Goal: Information Seeking & Learning: Learn about a topic

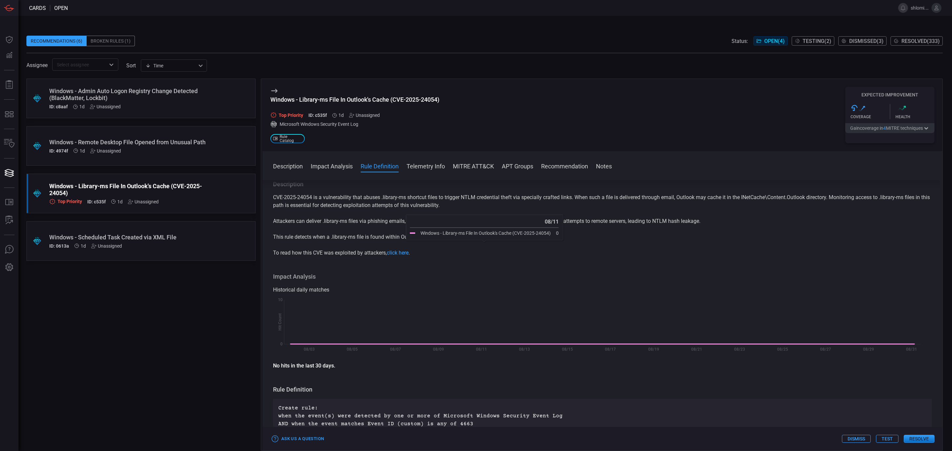
scroll to position [99, 0]
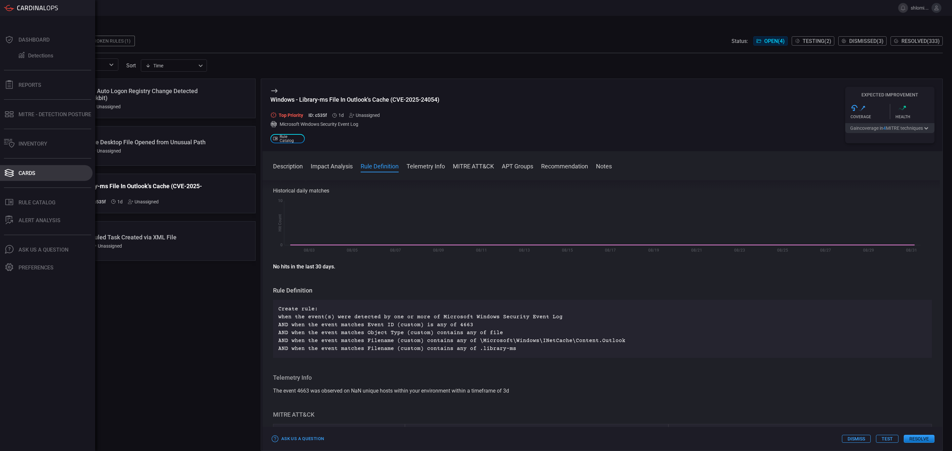
click at [17, 169] on button "Cards" at bounding box center [46, 173] width 93 height 16
click at [22, 174] on div "Cards" at bounding box center [27, 173] width 17 height 6
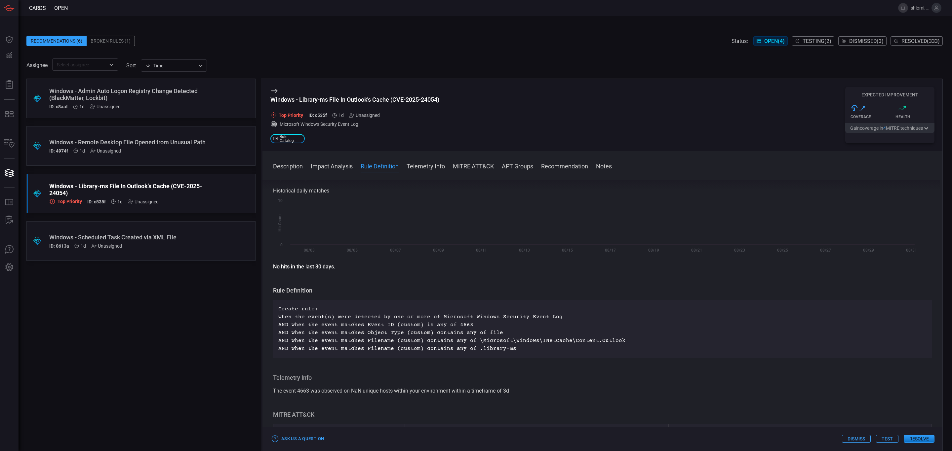
click at [911, 41] on span "Resolved ( 333 )" at bounding box center [920, 41] width 38 height 6
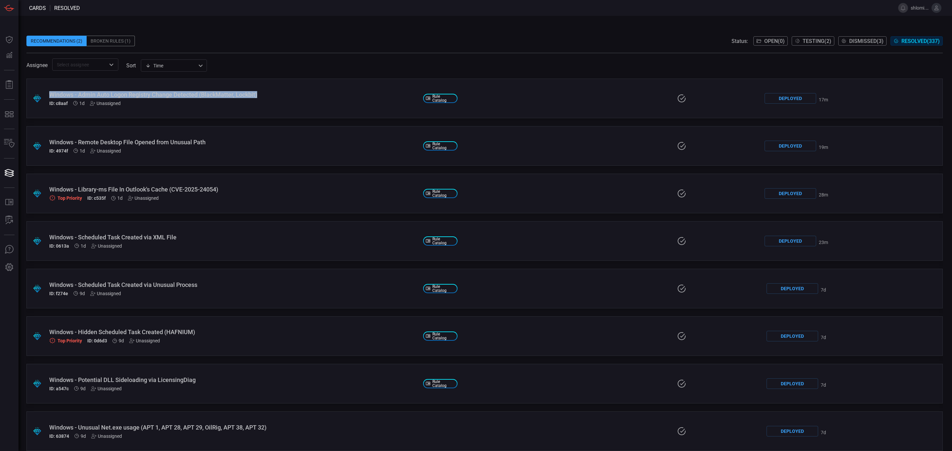
drag, startPoint x: 264, startPoint y: 96, endPoint x: 50, endPoint y: 94, distance: 214.2
click at [50, 94] on div "Windows - Admin Auto Logon Registry Change Detected (BlackMatter, Lockbit)" at bounding box center [233, 94] width 368 height 7
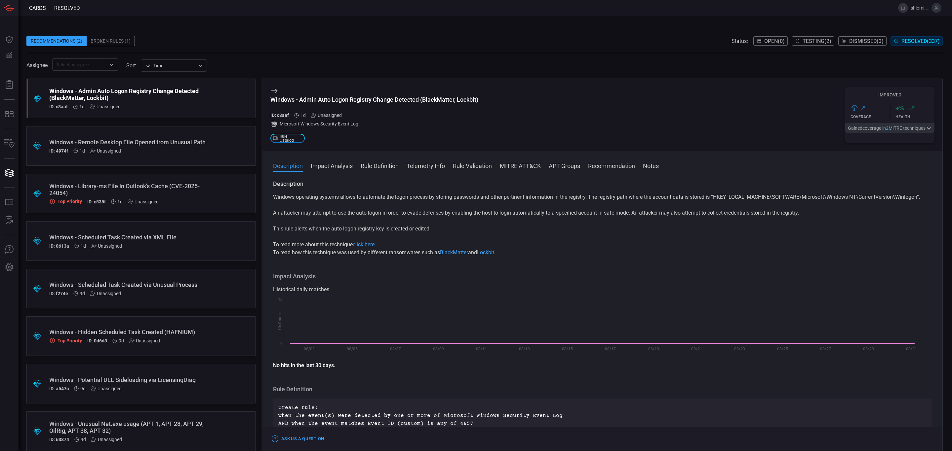
click at [768, 38] on span "Open ( 0 )" at bounding box center [774, 41] width 20 height 6
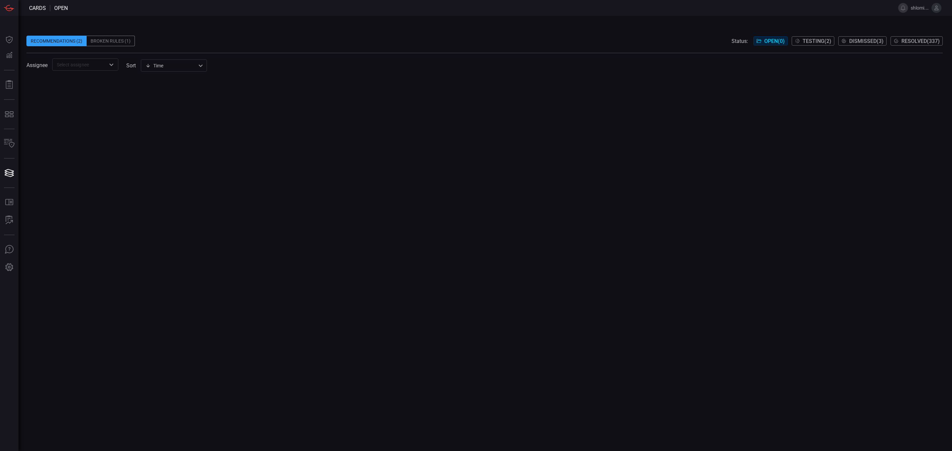
click at [922, 40] on span "Resolved ( 337 )" at bounding box center [920, 41] width 38 height 6
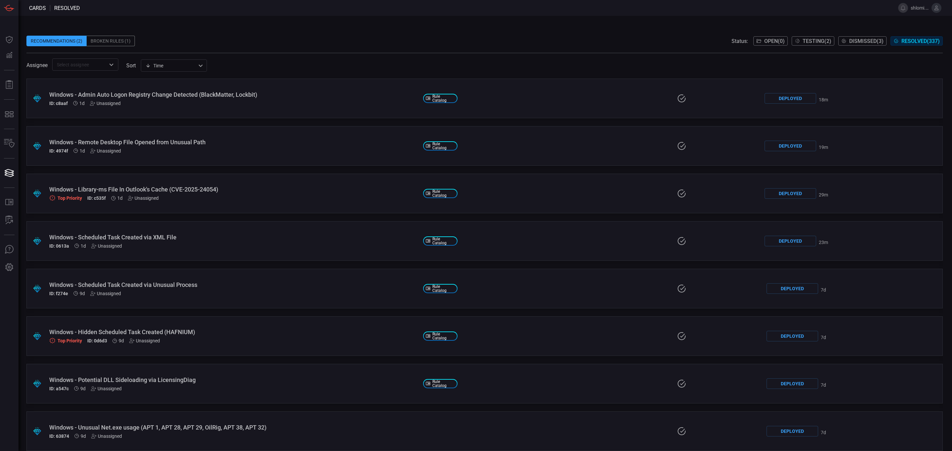
click at [922, 41] on span "Resolved ( 337 )" at bounding box center [920, 41] width 38 height 6
click at [918, 41] on span "Resolved ( 337 )" at bounding box center [920, 41] width 38 height 6
drag, startPoint x: 223, startPoint y: 188, endPoint x: 50, endPoint y: 184, distance: 173.5
click at [50, 184] on div ".suggested_cards_icon{fill:url(#suggested_cards_icon);} Windows - Library-ms Fi…" at bounding box center [484, 194] width 916 height 40
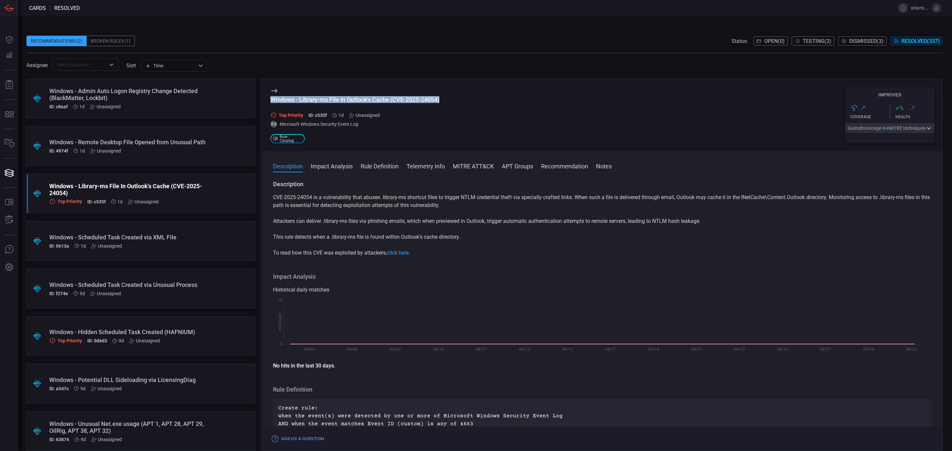
drag, startPoint x: 404, startPoint y: 97, endPoint x: 271, endPoint y: 101, distance: 133.2
click at [271, 101] on div "Windows - Library-ms File In Outlook's Cache (CVE-2025-24054) Top Priority ID: …" at bounding box center [602, 115] width 680 height 72
click at [128, 240] on div "Windows - Scheduled Task Created via XML File" at bounding box center [128, 237] width 158 height 7
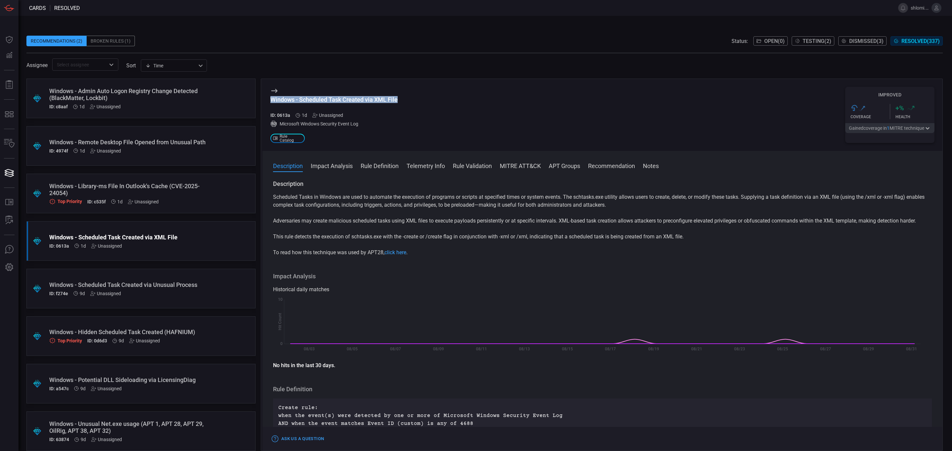
drag, startPoint x: 407, startPoint y: 100, endPoint x: 268, endPoint y: 98, distance: 139.5
click at [268, 98] on div "Windows - Scheduled Task Created via XML File ID: 0613a 1d Unassigned Microsoft…" at bounding box center [602, 115] width 680 height 72
copy div "Windows - Scheduled Task Created via XML File"
click at [160, 146] on div "Windows - Remote Desktop File Opened from Unusual Path" at bounding box center [128, 142] width 158 height 7
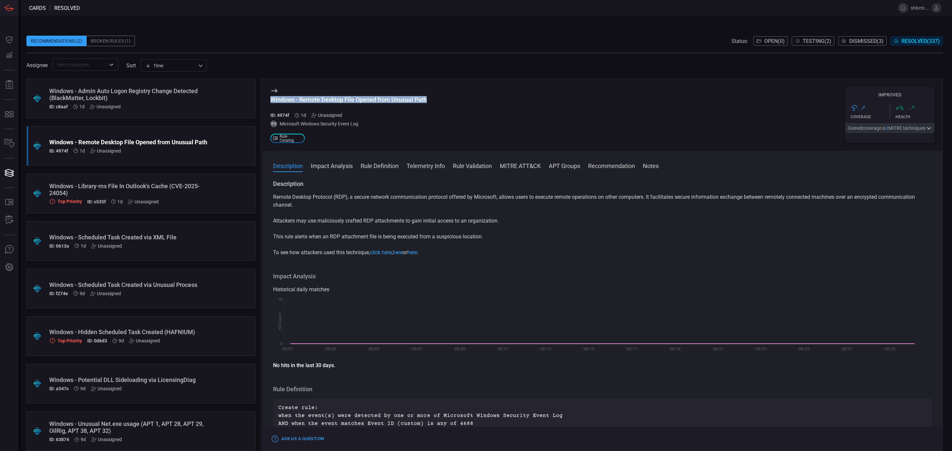
drag, startPoint x: 430, startPoint y: 98, endPoint x: 265, endPoint y: 101, distance: 165.3
click at [265, 101] on div "Windows - Remote Desktop File Opened from Unusual Path ID: 4974f 1d Unassigned …" at bounding box center [602, 115] width 680 height 72
copy div "Windows - Remote Desktop File Opened from Unusual Path"
drag, startPoint x: 174, startPoint y: 98, endPoint x: 249, endPoint y: 96, distance: 75.0
click at [174, 98] on div "Windows - Admin Auto Logon Registry Change Detected (BlackMatter, Lockbit)" at bounding box center [128, 95] width 158 height 14
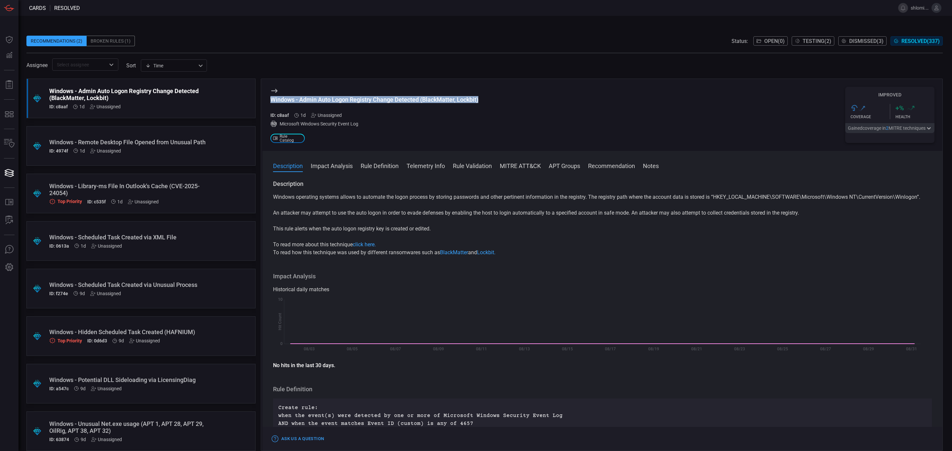
drag, startPoint x: 482, startPoint y: 98, endPoint x: 271, endPoint y: 101, distance: 211.2
click at [271, 101] on div "Windows - Admin Auto Logon Registry Change Detected (BlackMatter, Lockbit) ID: …" at bounding box center [602, 115] width 680 height 72
copy div "Windows - Admin Auto Logon Registry Change Detected (BlackMatter, Lockbit)"
